Goal: Information Seeking & Learning: Learn about a topic

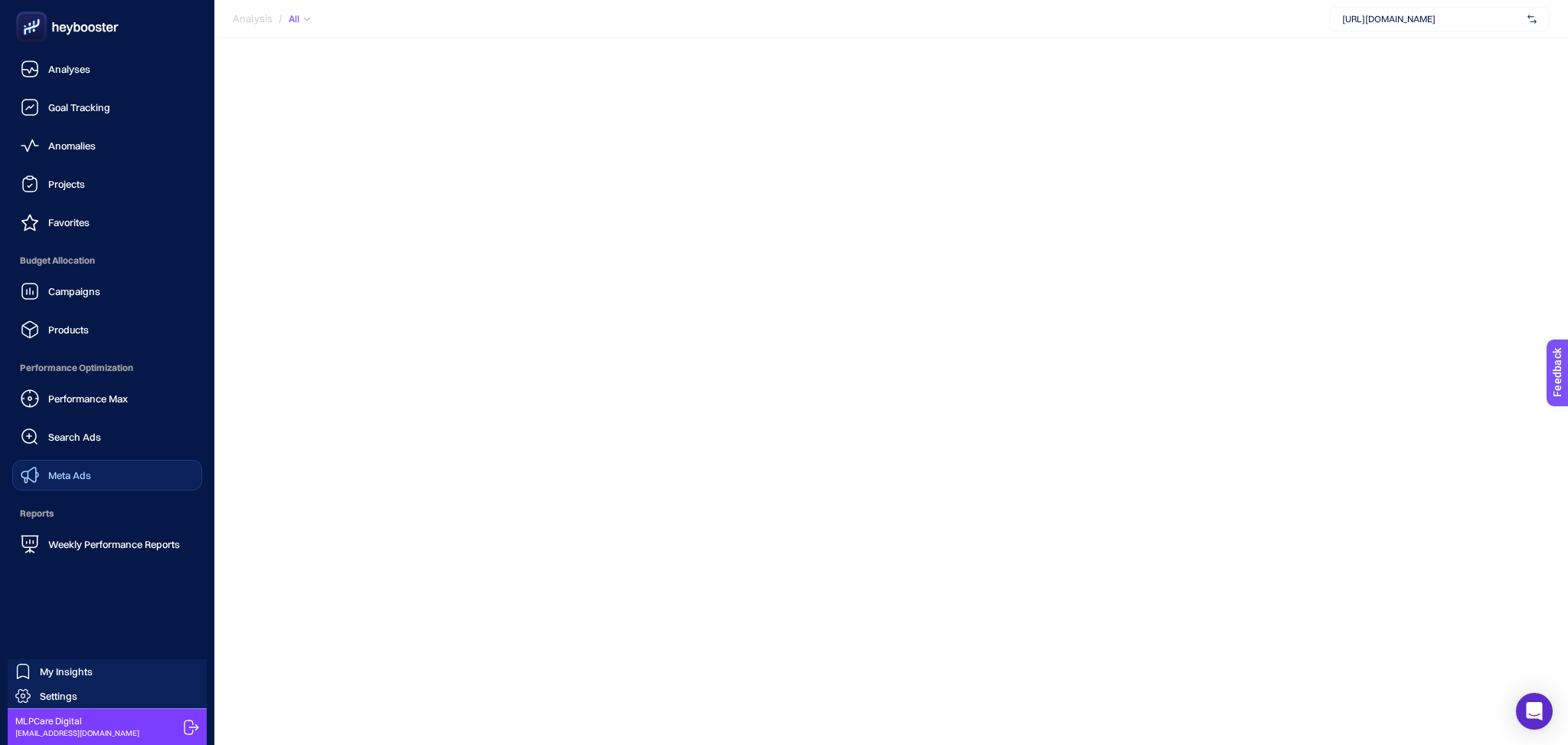
click at [90, 484] on div "Meta Ads" at bounding box center [56, 475] width 71 height 18
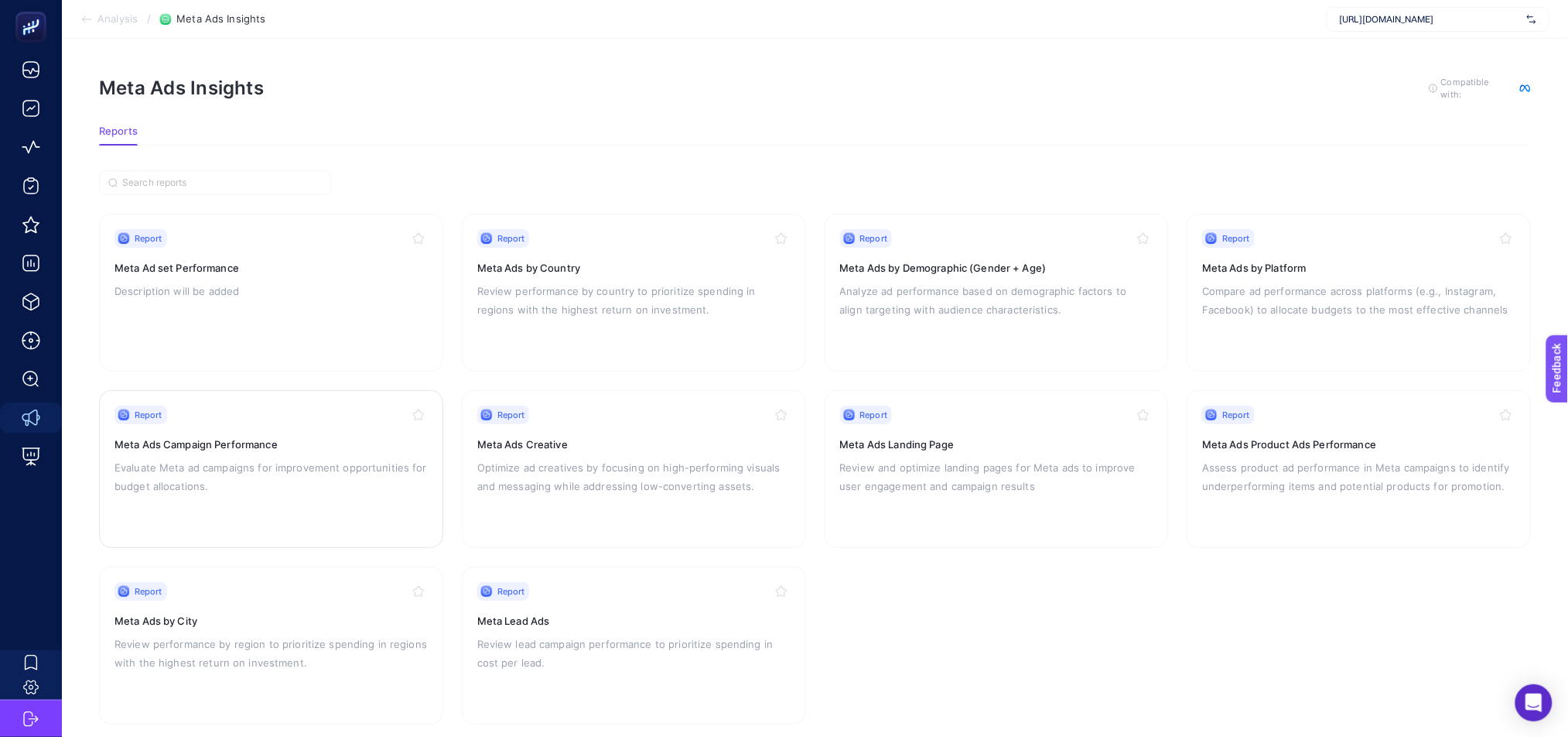
click at [318, 442] on h3 "Meta Ads Campaign Performance" at bounding box center [271, 444] width 313 height 15
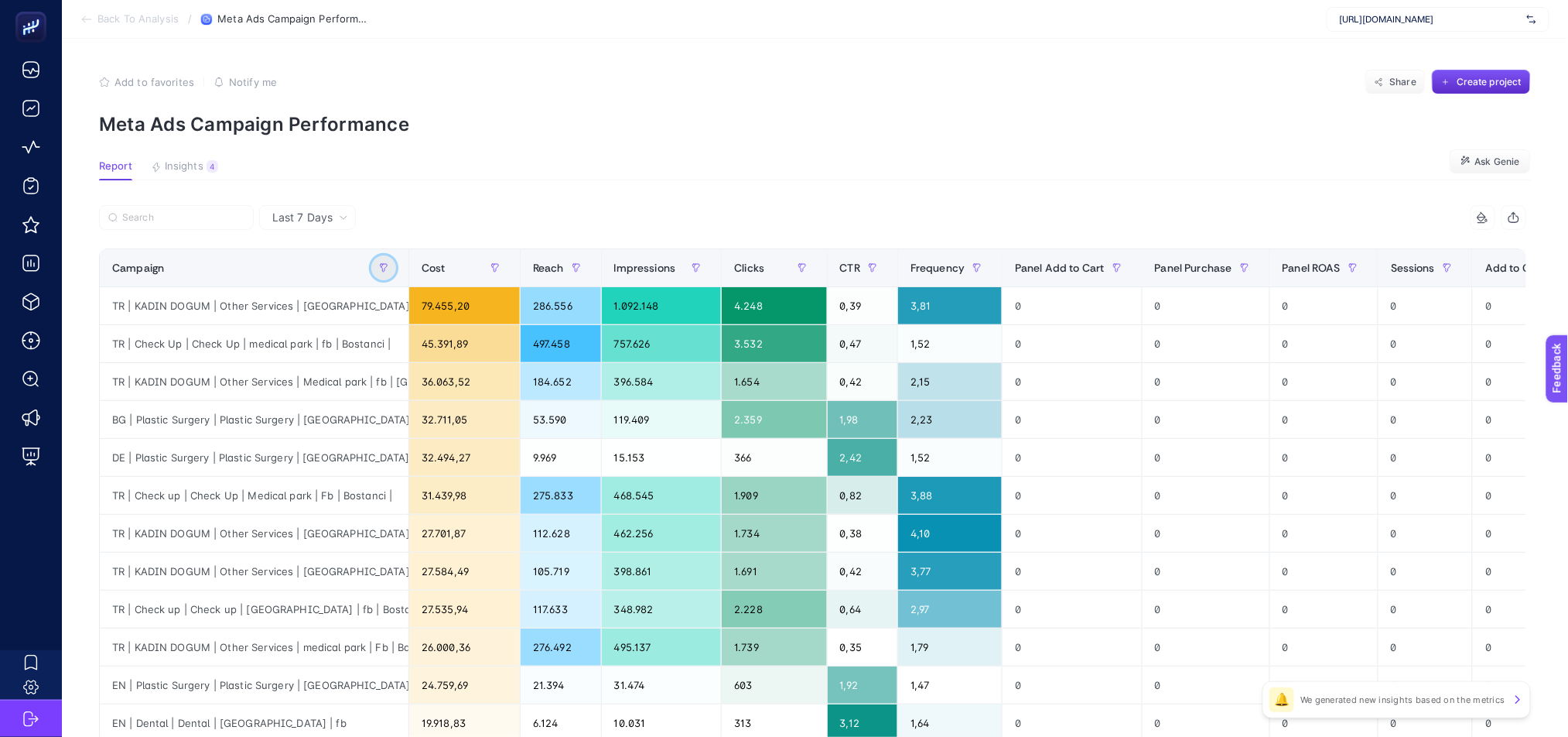
click at [381, 269] on icon "button" at bounding box center [383, 267] width 9 height 9
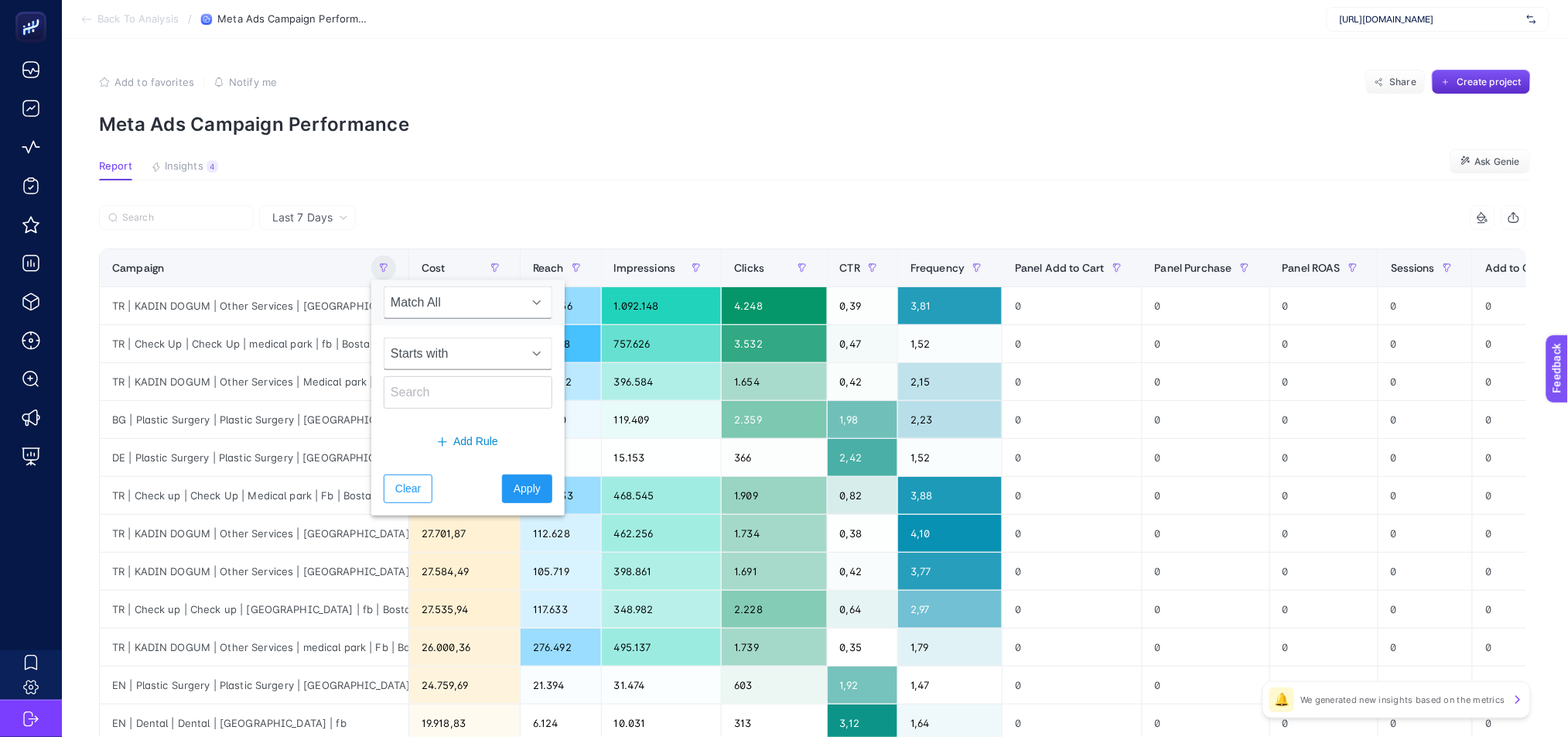
click at [437, 350] on span "Starts with" at bounding box center [454, 354] width 138 height 31
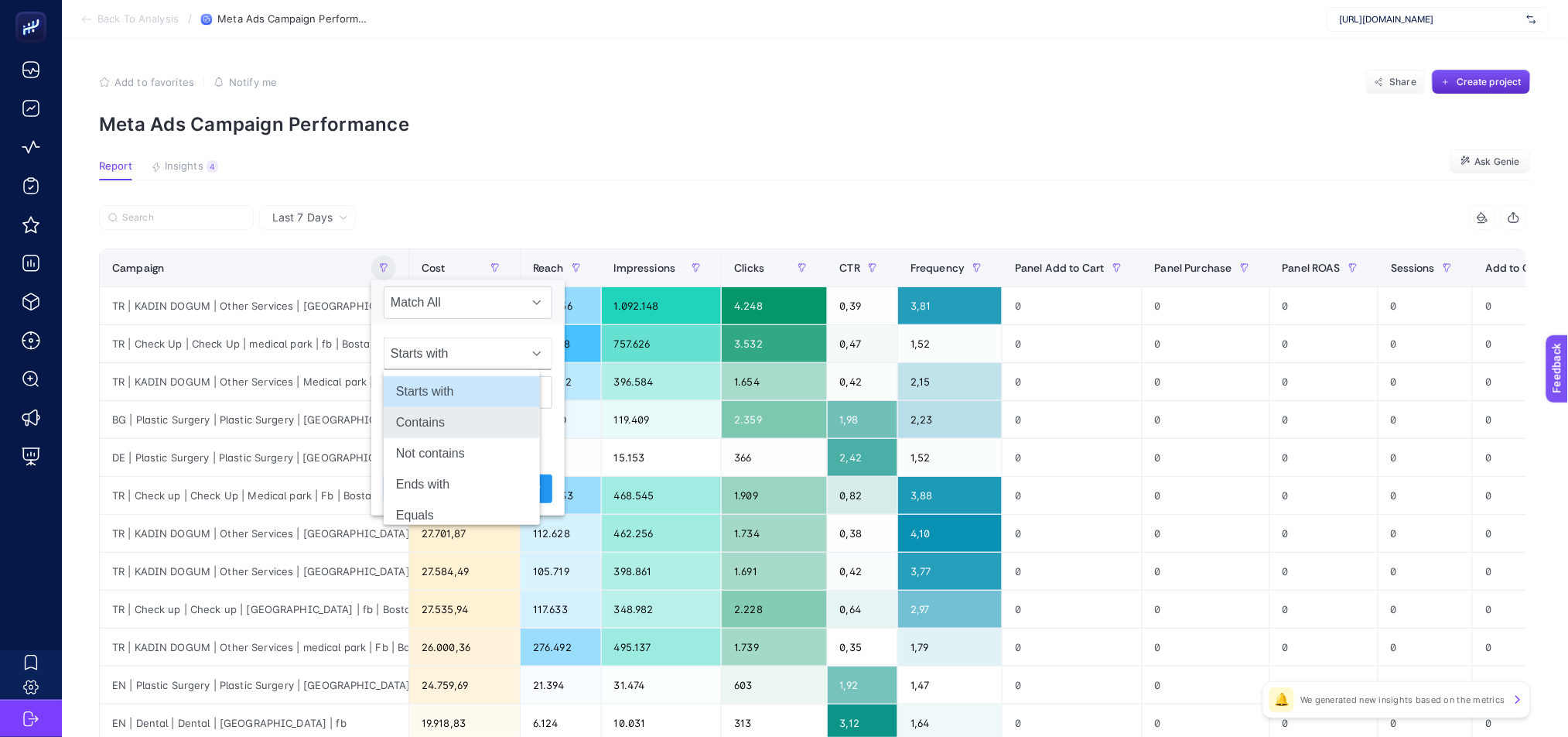
click at [455, 428] on li "Contains" at bounding box center [462, 422] width 157 height 31
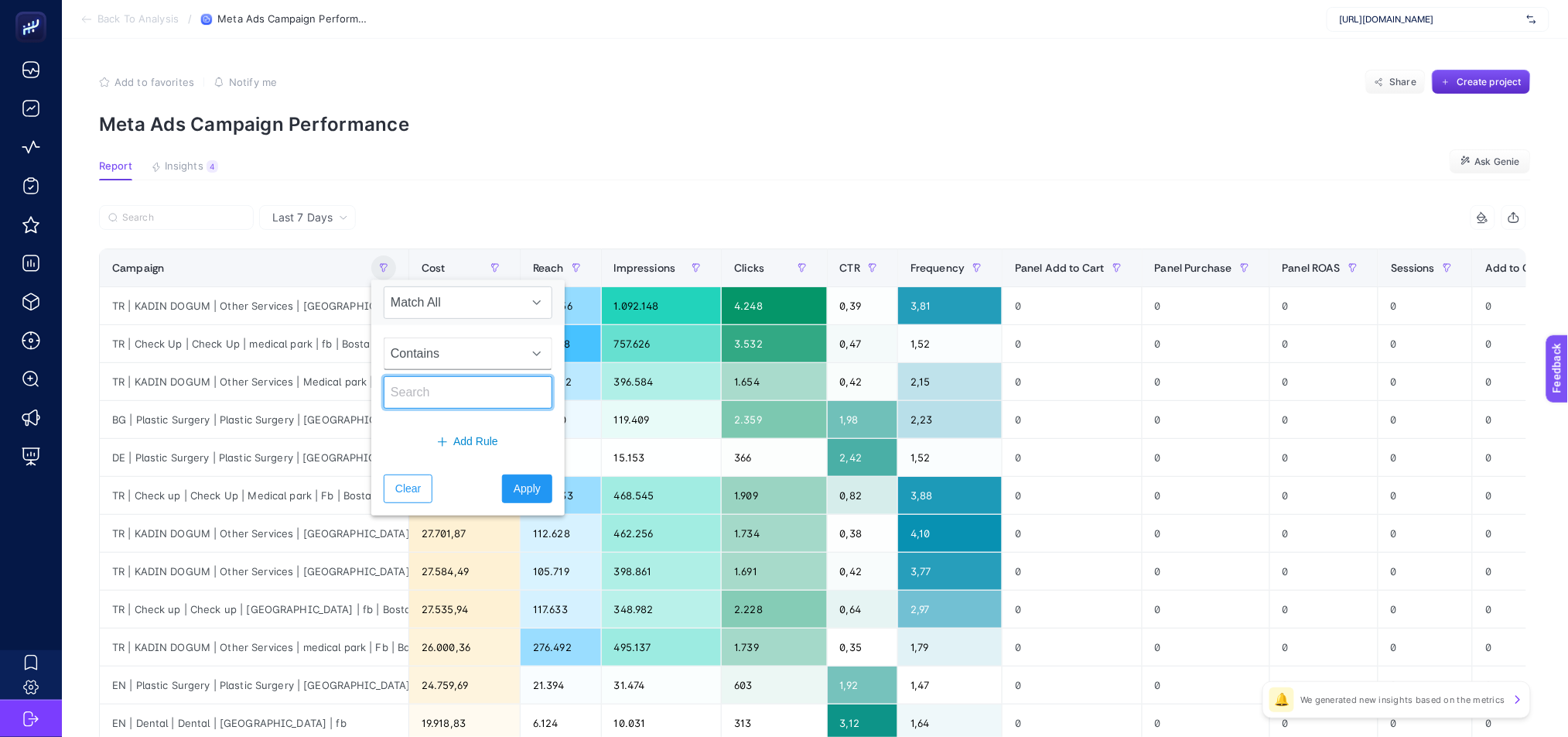
click at [442, 393] on input "text" at bounding box center [468, 392] width 169 height 32
type input "genital"
click at [514, 496] on span "Apply" at bounding box center [527, 489] width 27 height 16
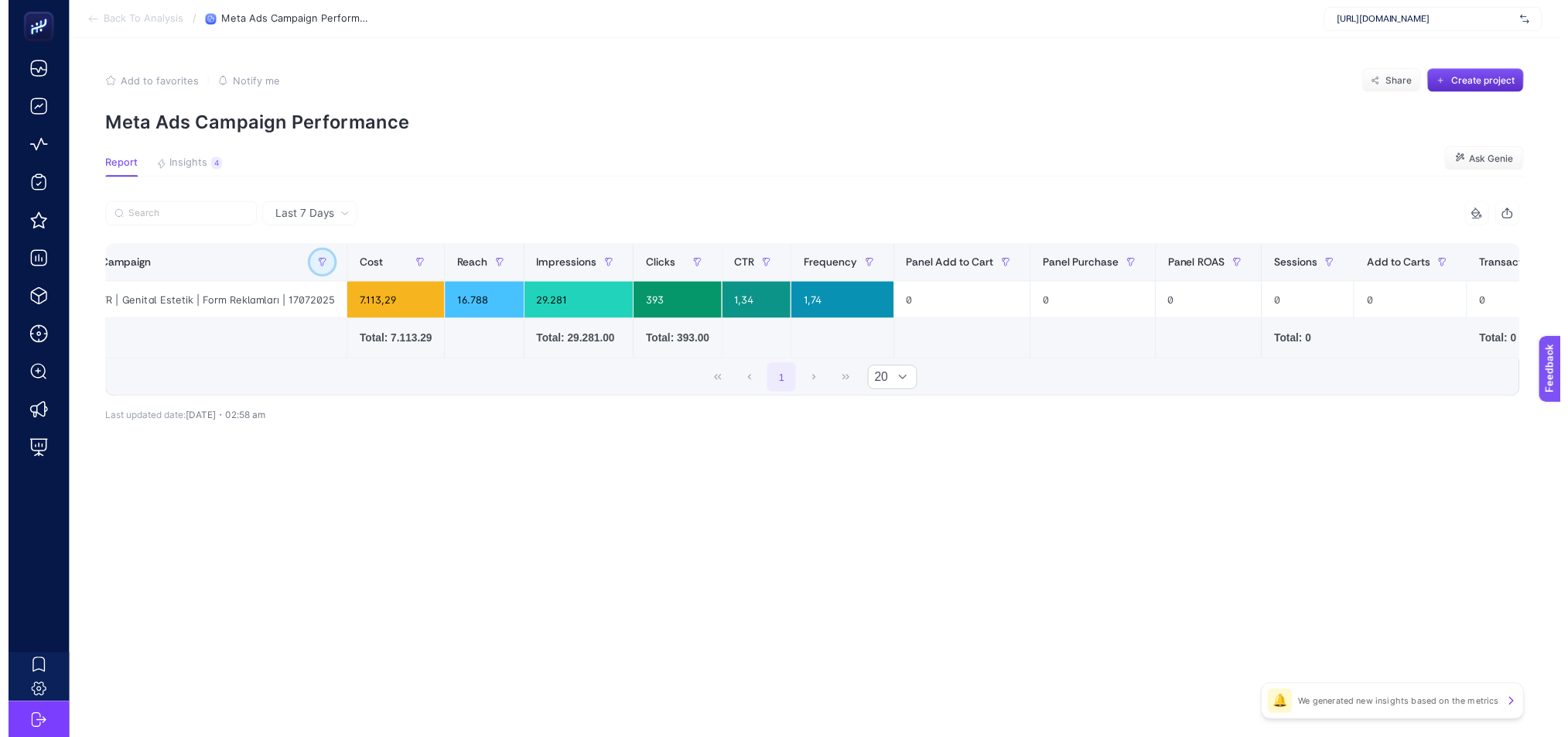
scroll to position [0, 0]
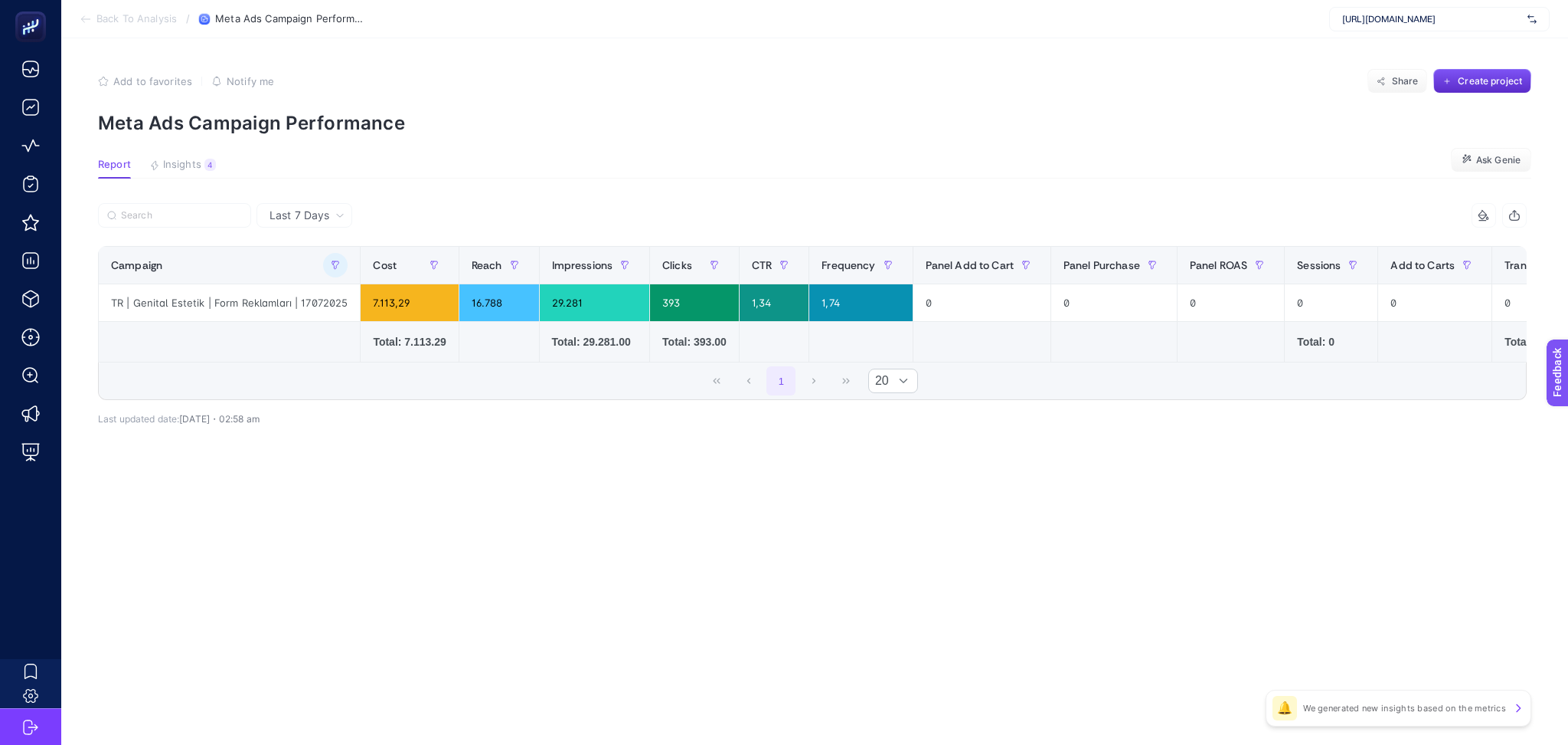
click at [84, 16] on icon at bounding box center [85, 18] width 12 height 12
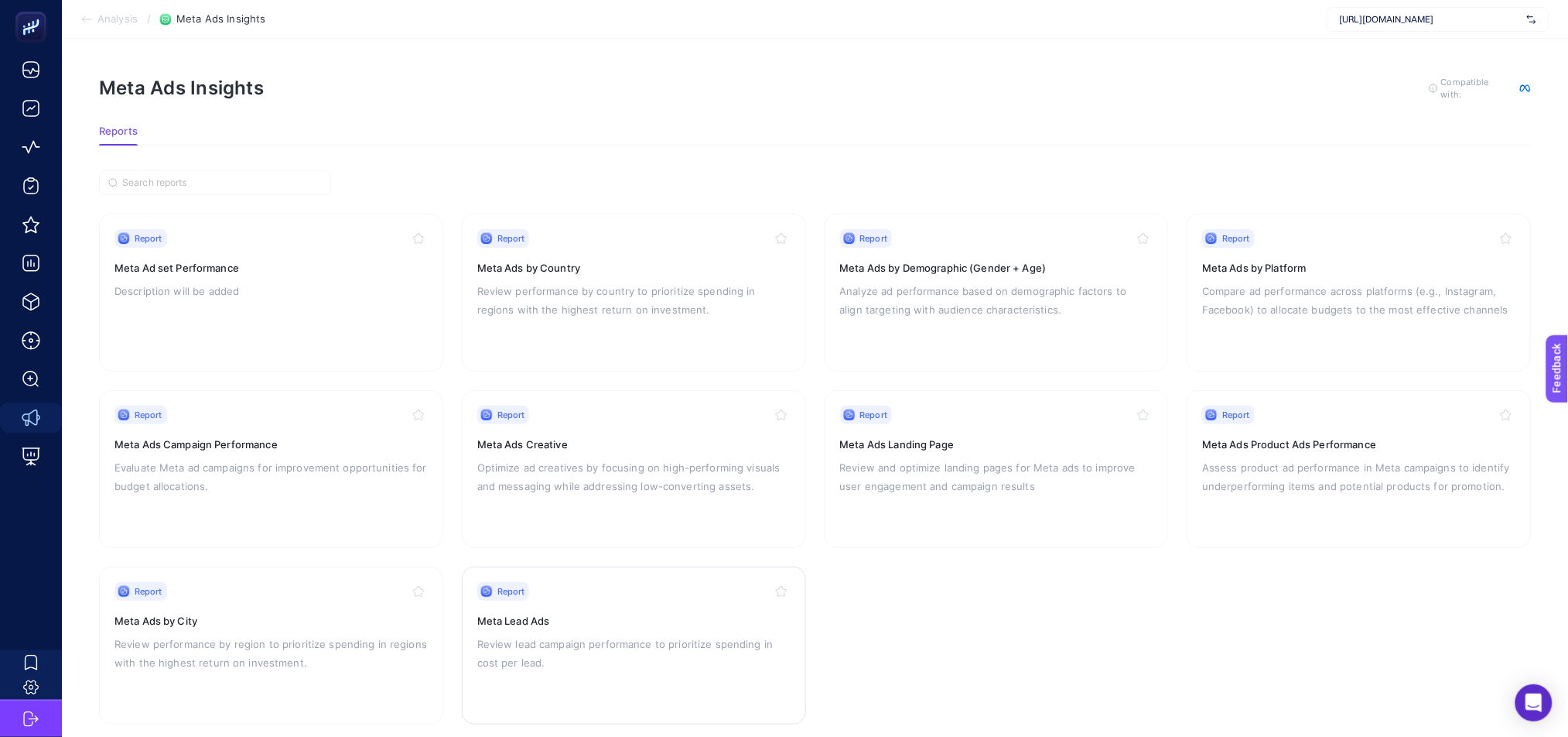
click at [658, 643] on p "Review lead campaign performance to prioritize spending in cost per lead." at bounding box center [634, 653] width 313 height 37
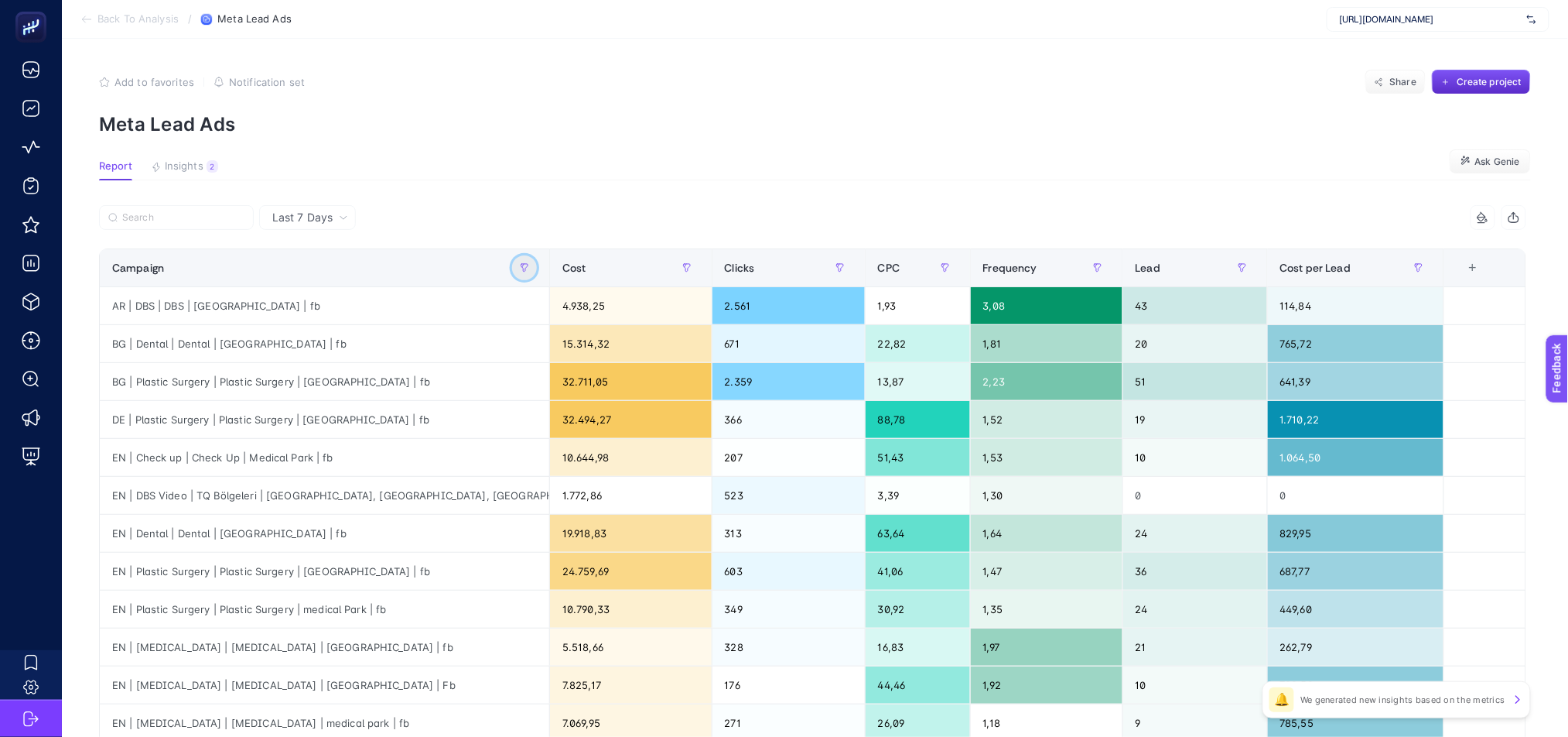
click at [529, 268] on icon "button" at bounding box center [524, 267] width 9 height 9
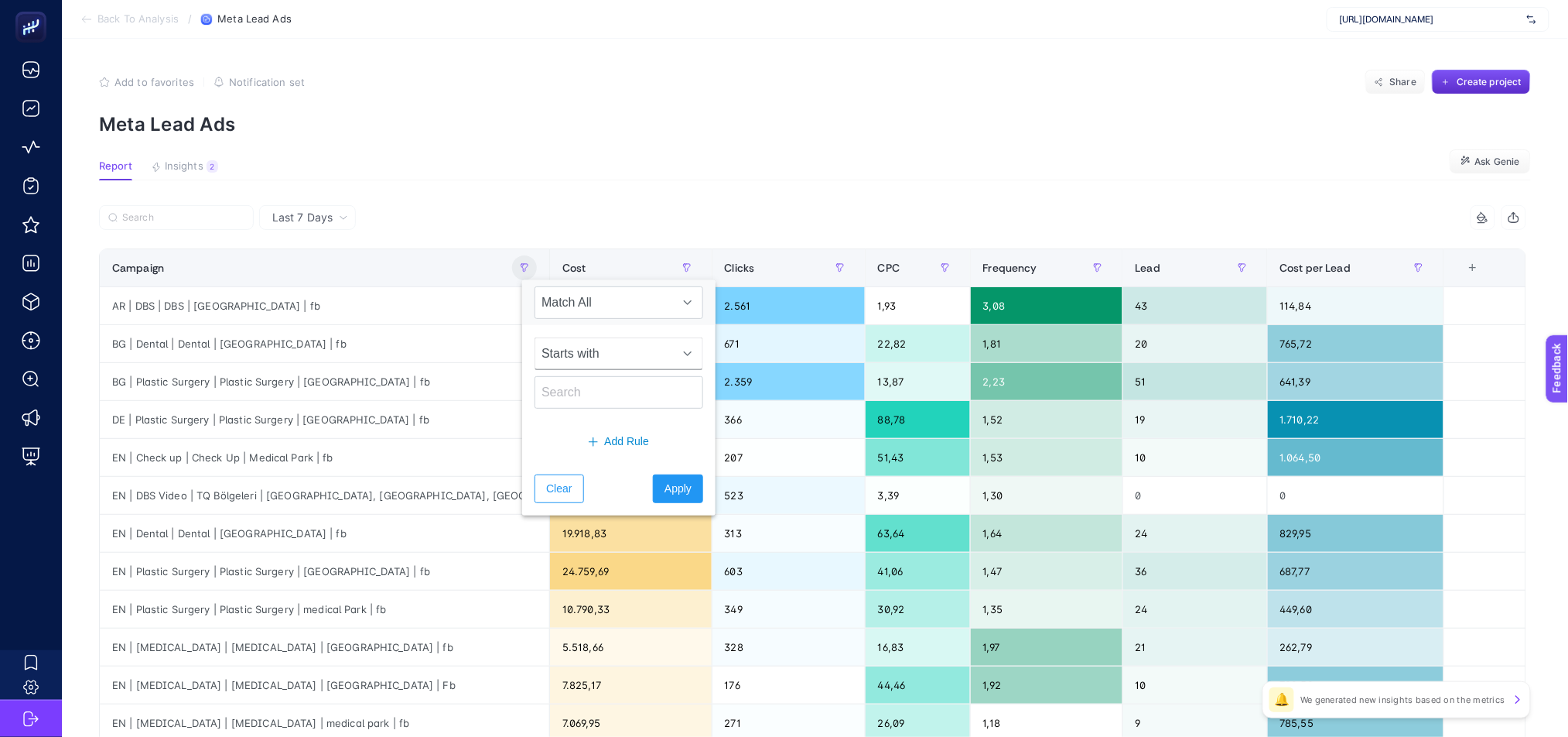
click at [590, 347] on span "Starts with" at bounding box center [605, 354] width 138 height 31
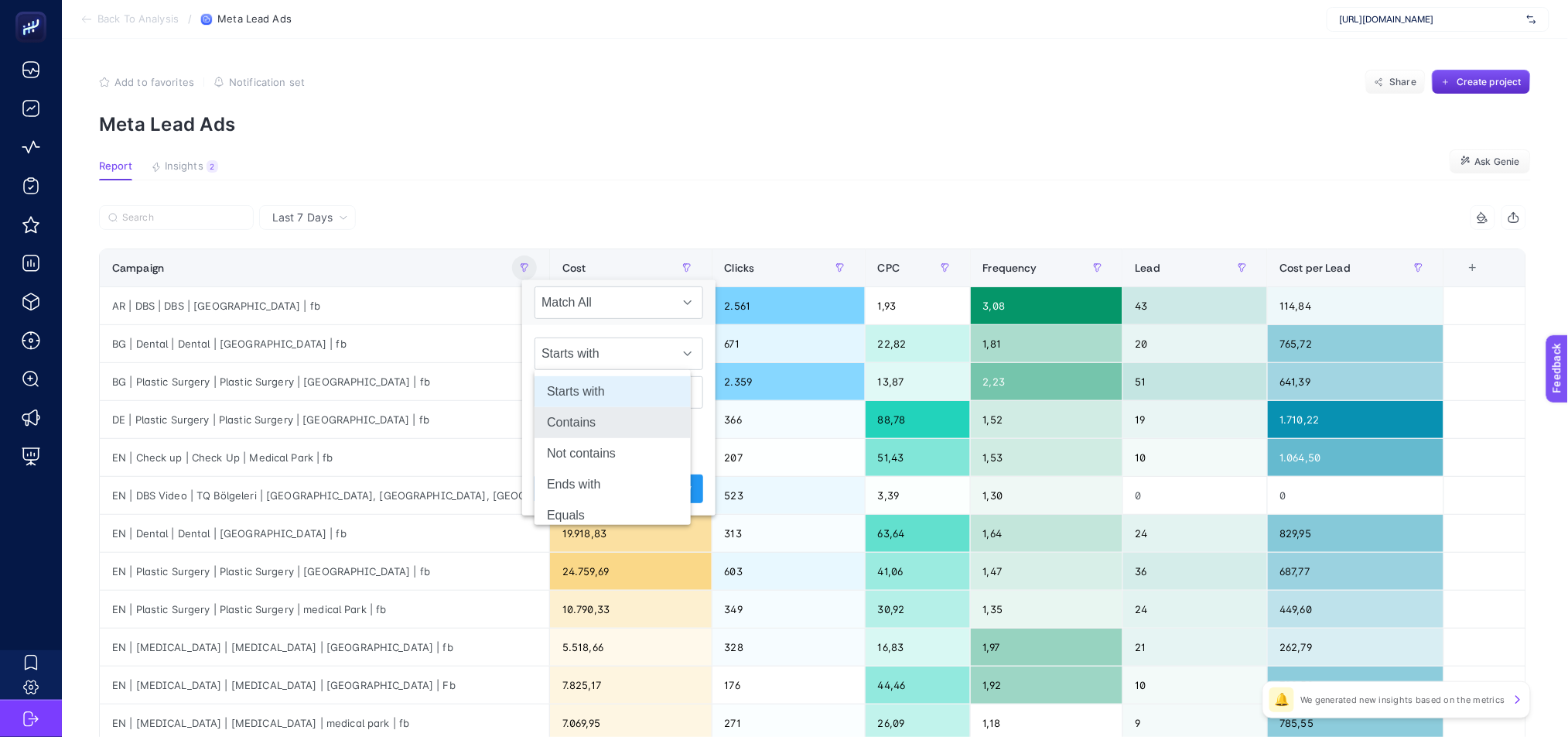
click at [580, 423] on li "Contains" at bounding box center [613, 422] width 157 height 31
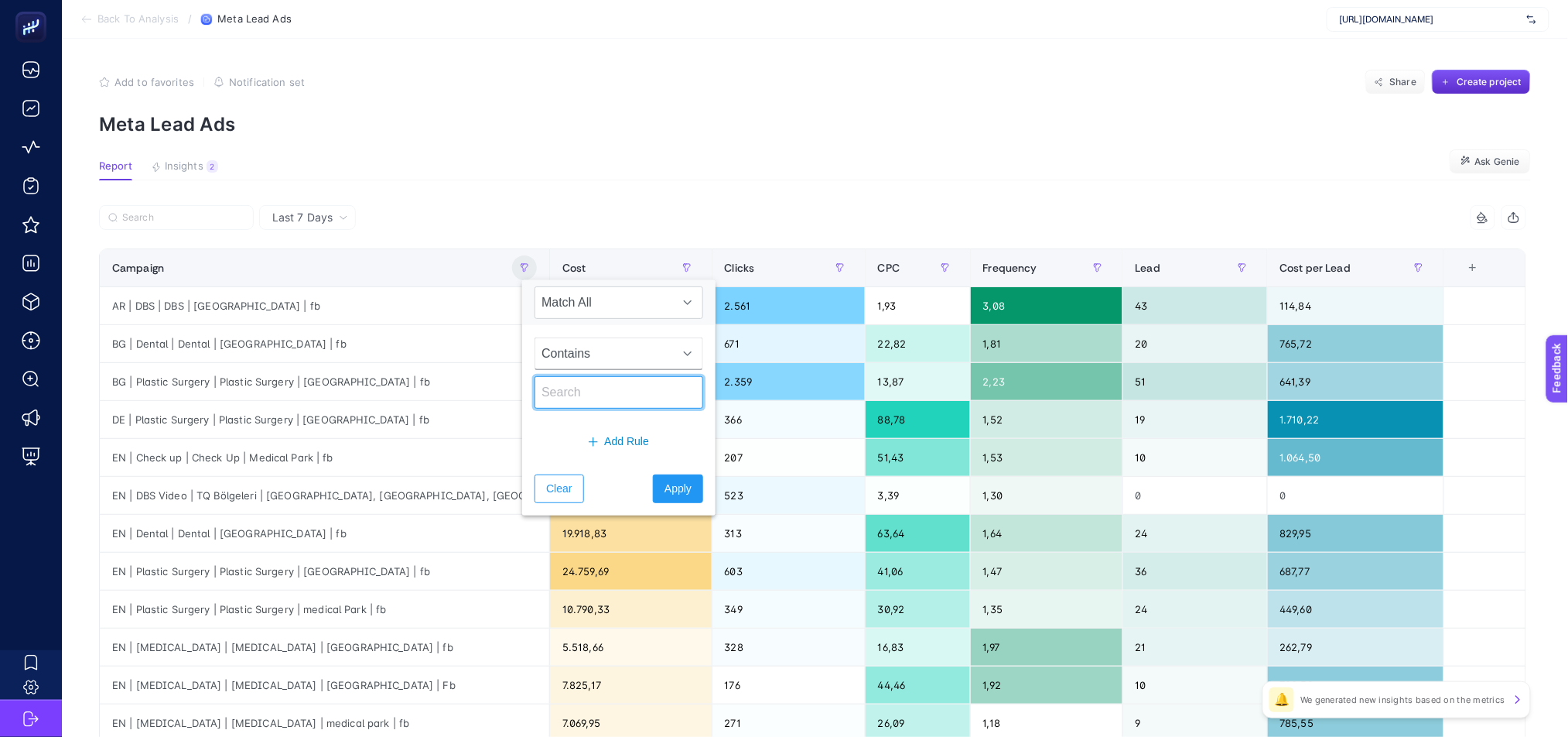
click at [554, 386] on input "text" at bounding box center [619, 392] width 169 height 32
type input "genital"
click at [653, 492] on button "Apply" at bounding box center [678, 488] width 50 height 28
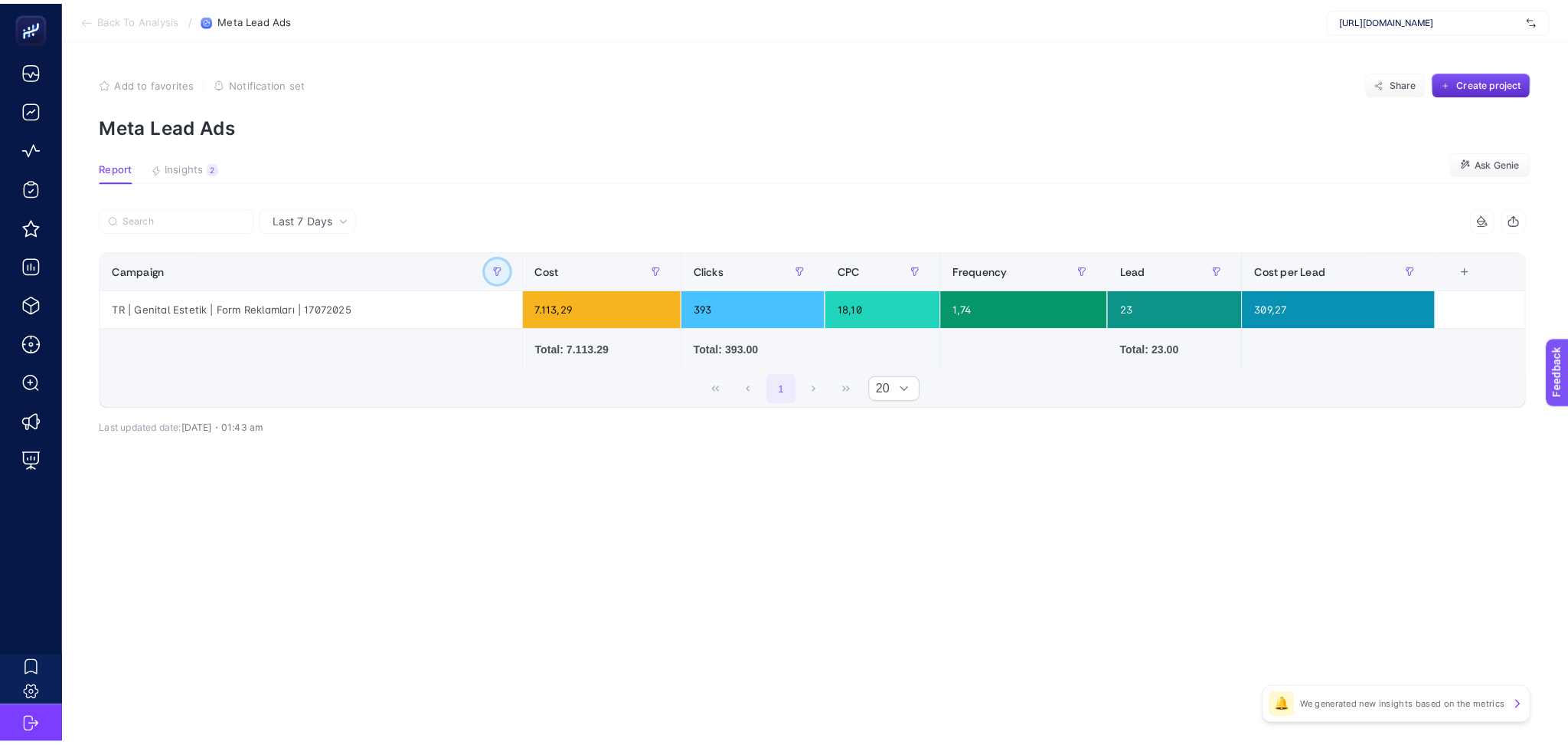
scroll to position [0, 0]
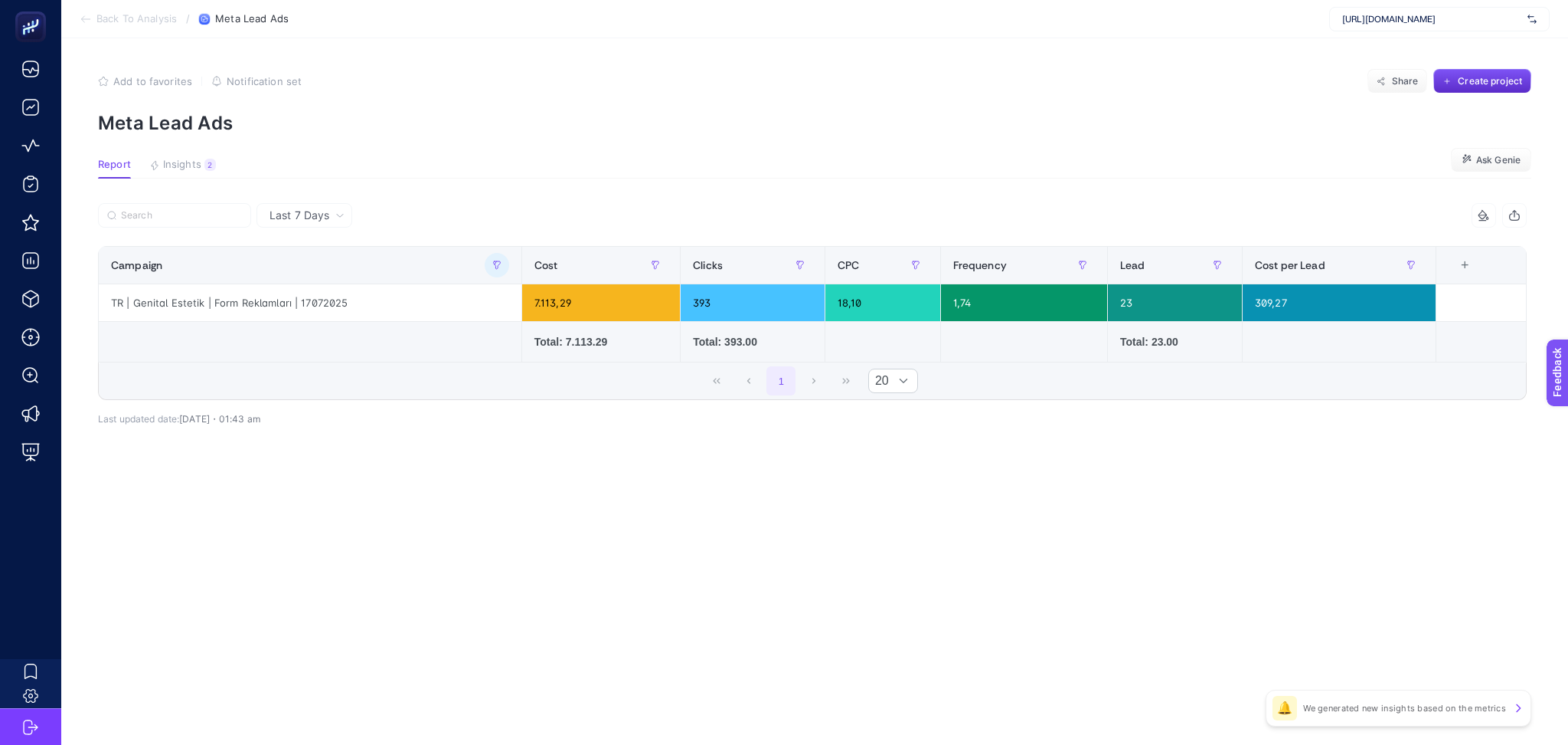
click at [422, 432] on div "6 items selected Campaign Cost Clicks CPC Frequency Lead Cost per Lead 7 items …" at bounding box center [812, 335] width 1429 height 215
click at [811, 647] on article "Add to favorites false Notification set Share Create project Meta Lead Ads Repo…" at bounding box center [815, 391] width 1507 height 706
drag, startPoint x: 602, startPoint y: 546, endPoint x: 592, endPoint y: 538, distance: 12.8
click at [596, 542] on article "Add to favorites false Notification set Share Create project Meta Lead Ads Repo…" at bounding box center [815, 391] width 1507 height 706
drag, startPoint x: 762, startPoint y: 485, endPoint x: 788, endPoint y: 571, distance: 89.8
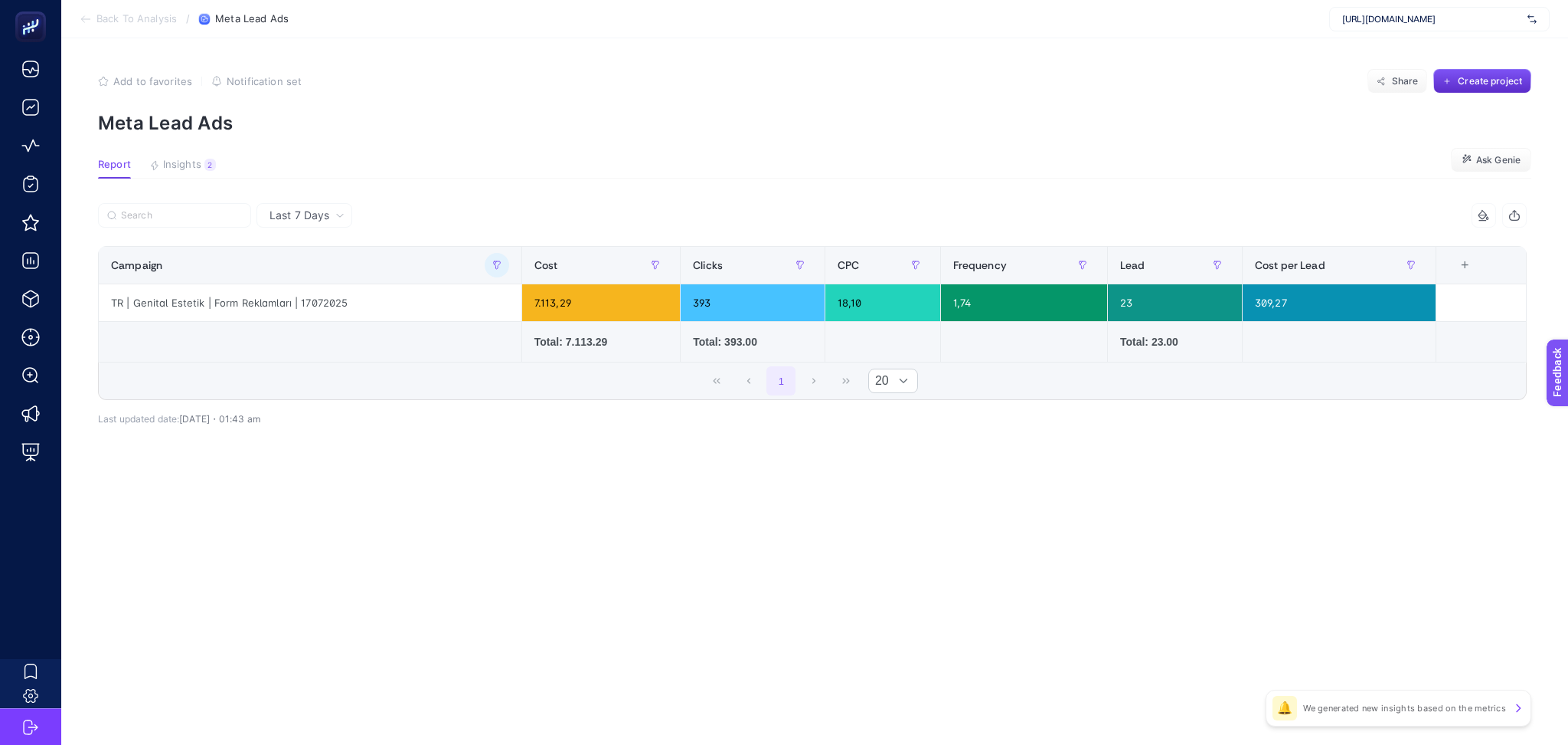
click at [762, 487] on div "Last 7 Days 6 items selected Campaign Cost Clicks CPC Frequency Lead Cost per L…" at bounding box center [812, 347] width 1453 height 289
